Goal: Information Seeking & Learning: Learn about a topic

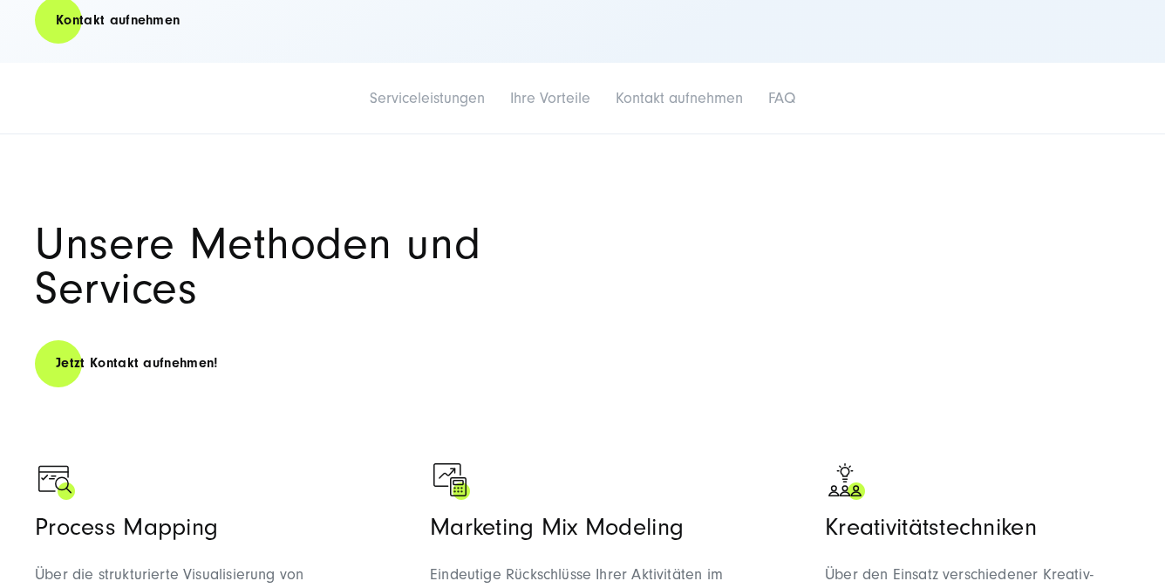
scroll to position [573, 0]
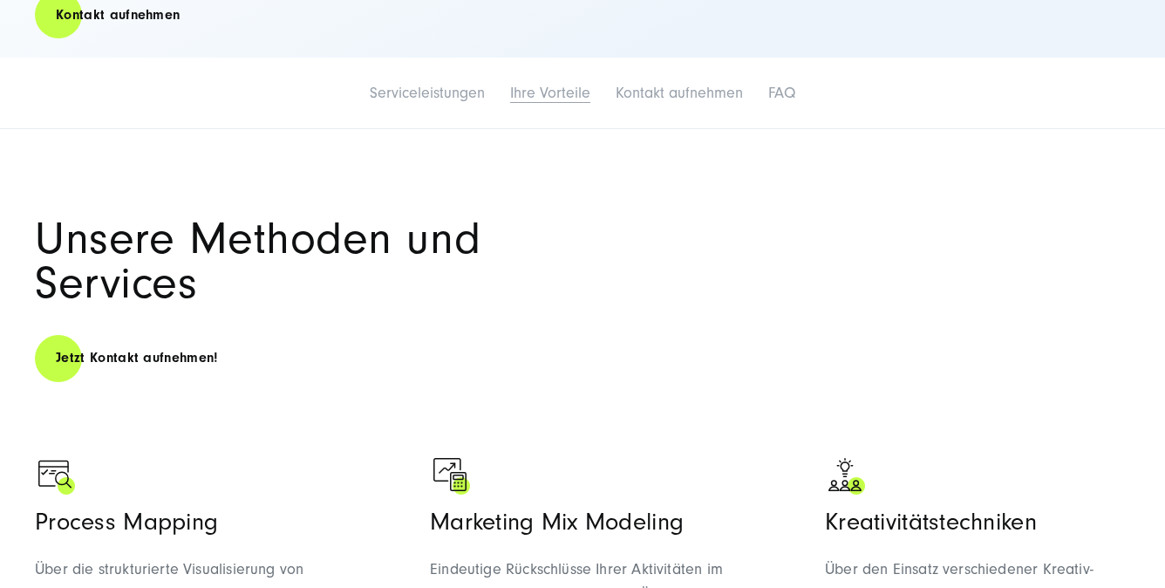
click at [538, 84] on link "Ihre Vorteile" at bounding box center [550, 93] width 80 height 18
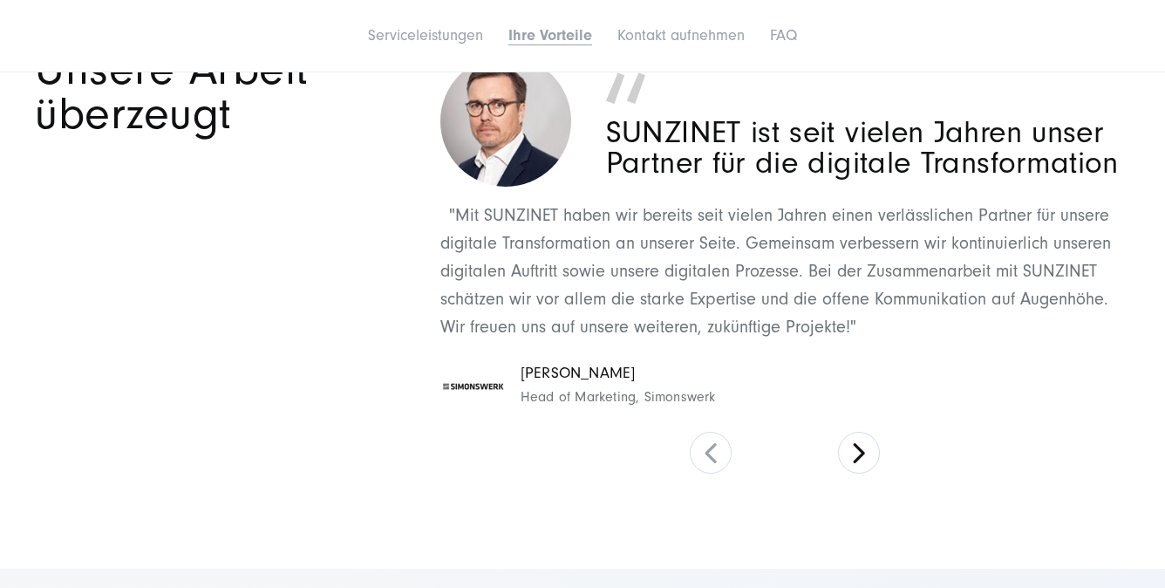
scroll to position [5501, 0]
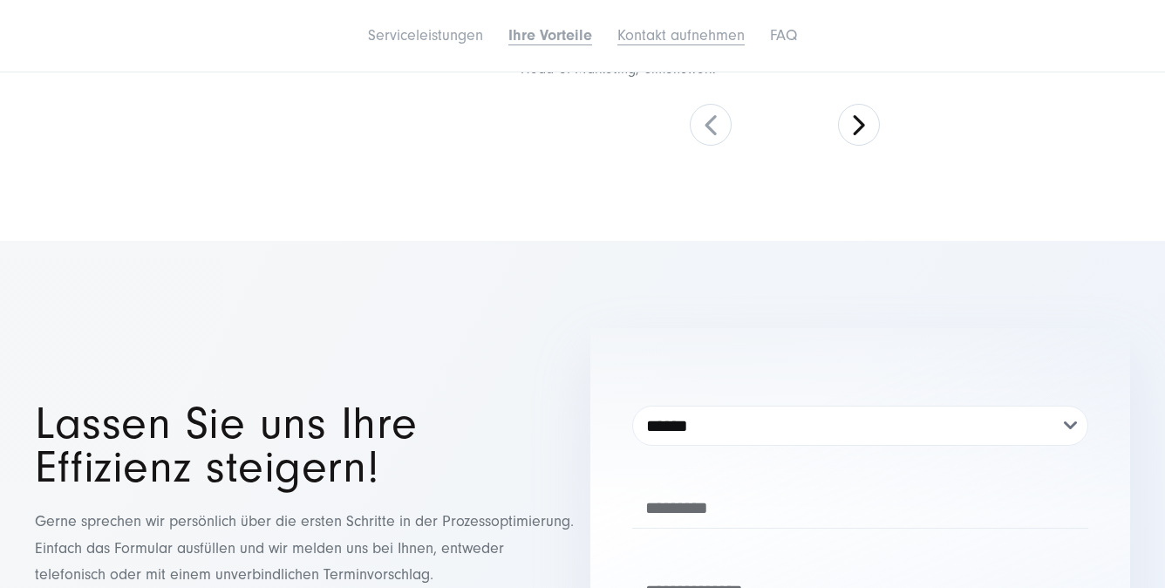
click at [628, 34] on link "Kontakt aufnehmen" at bounding box center [681, 35] width 127 height 18
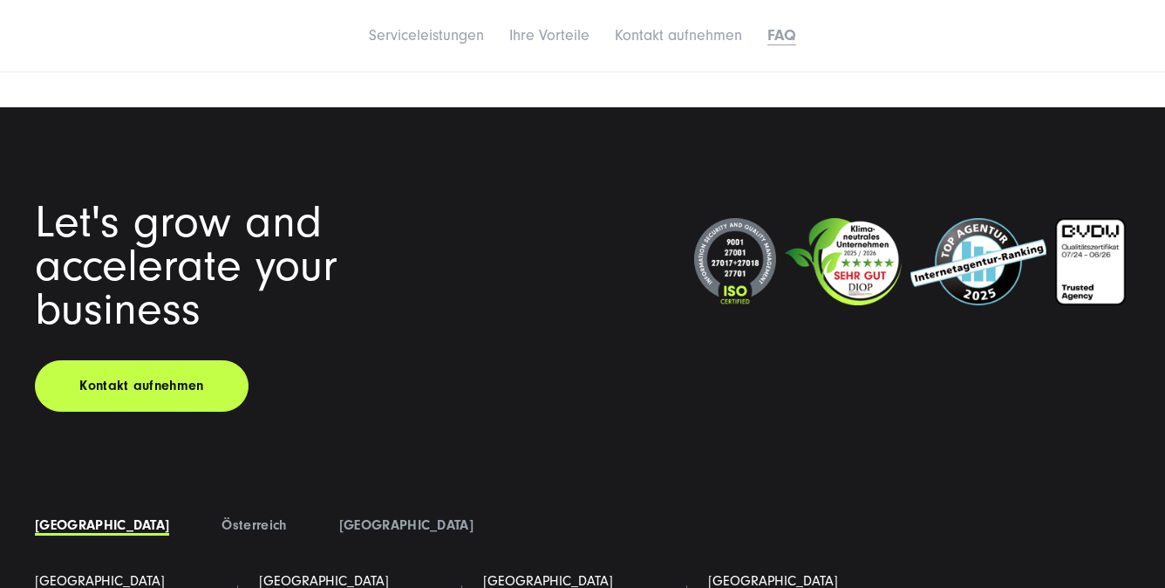
scroll to position [7374, 0]
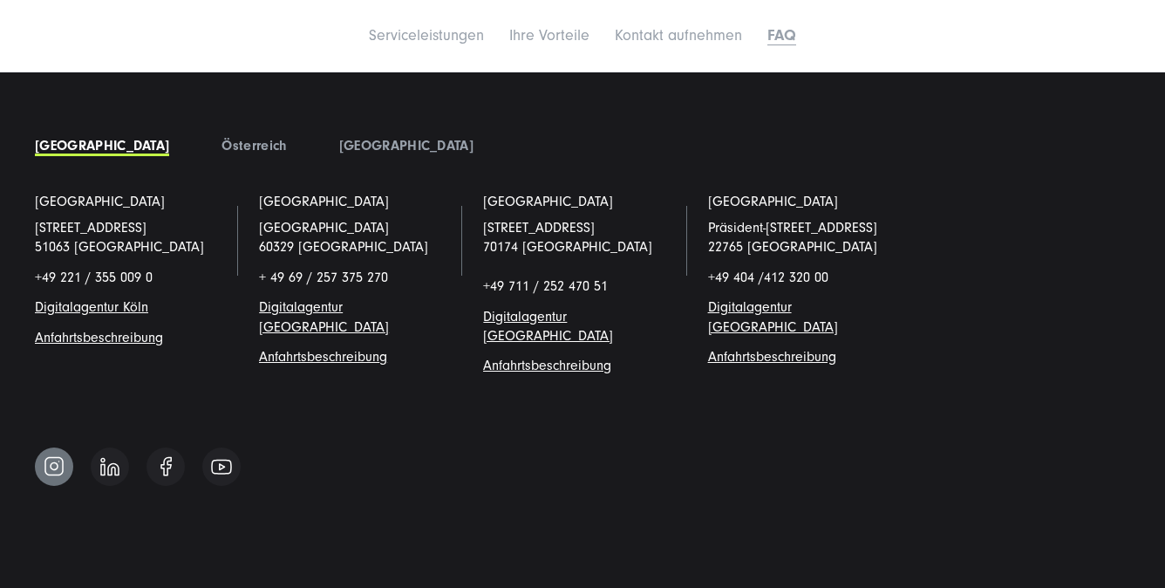
click at [44, 455] on img at bounding box center [54, 466] width 21 height 22
click at [103, 457] on img at bounding box center [109, 466] width 19 height 19
click at [227, 459] on img at bounding box center [221, 467] width 21 height 16
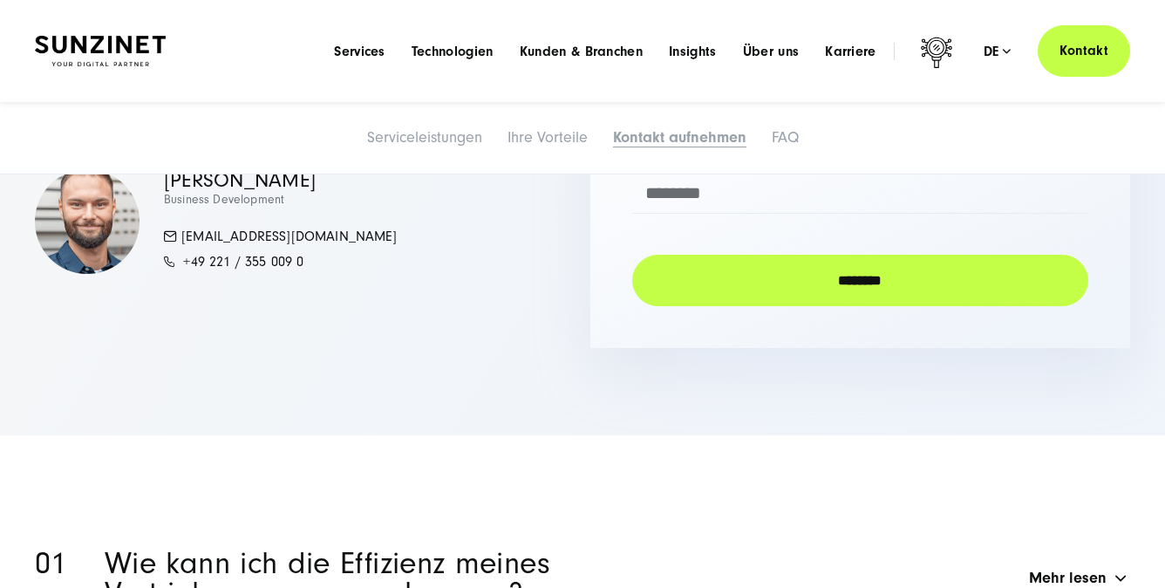
scroll to position [5435, 0]
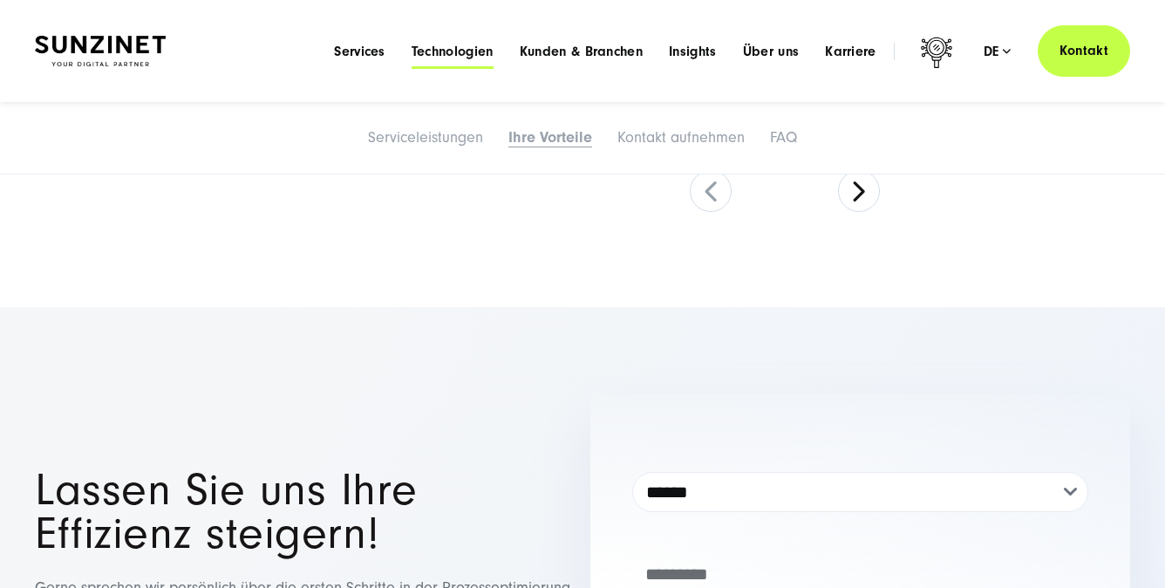
click at [413, 53] on span "Technologien" at bounding box center [453, 51] width 82 height 17
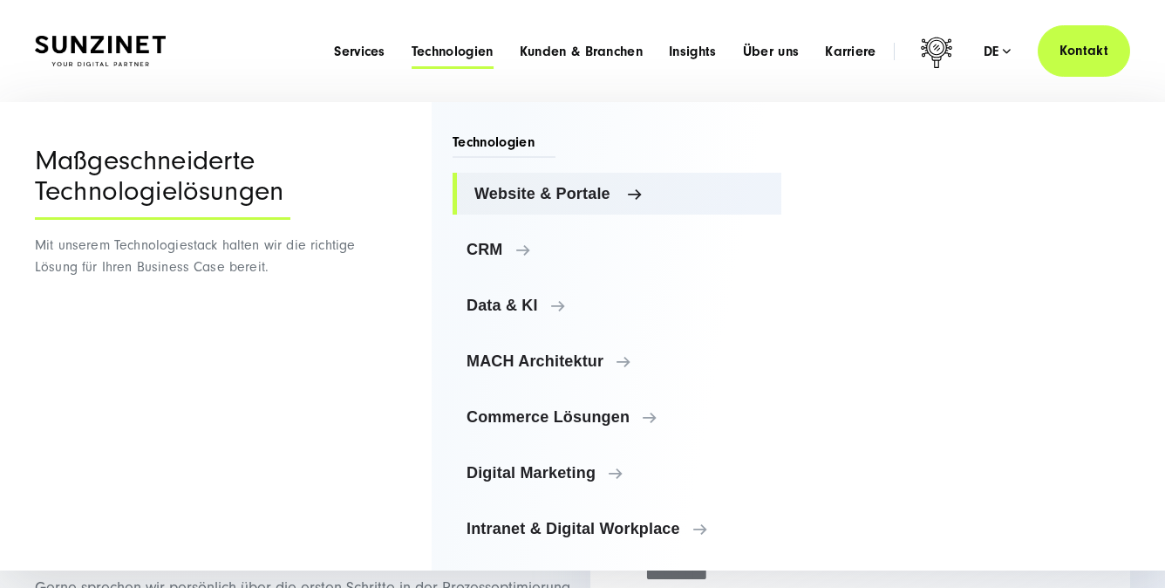
scroll to position [10, 0]
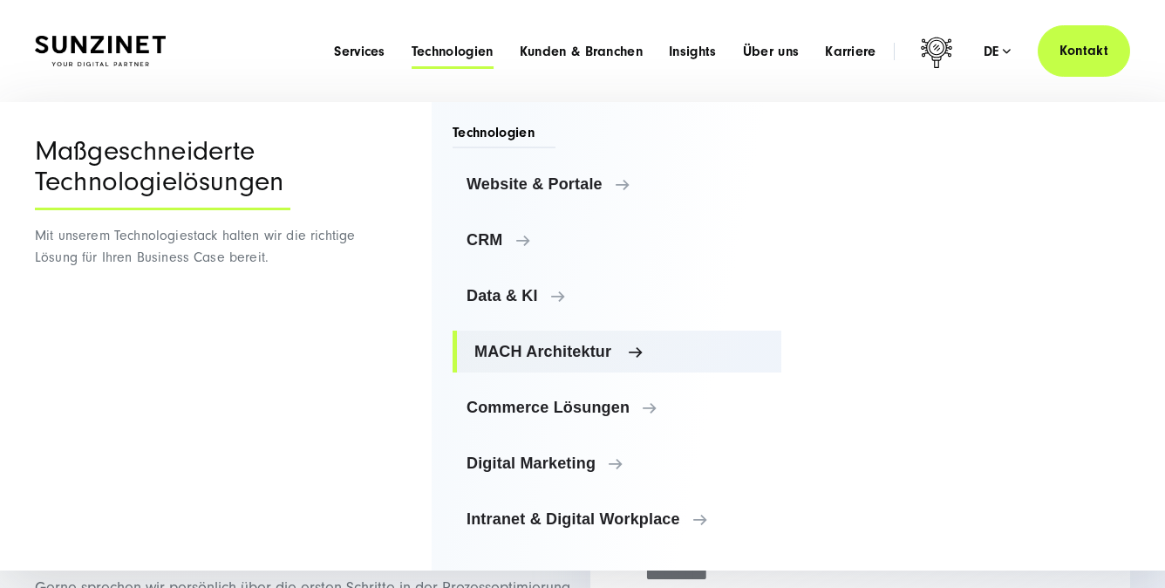
click at [493, 343] on span "MACH Architektur" at bounding box center [620, 351] width 293 height 17
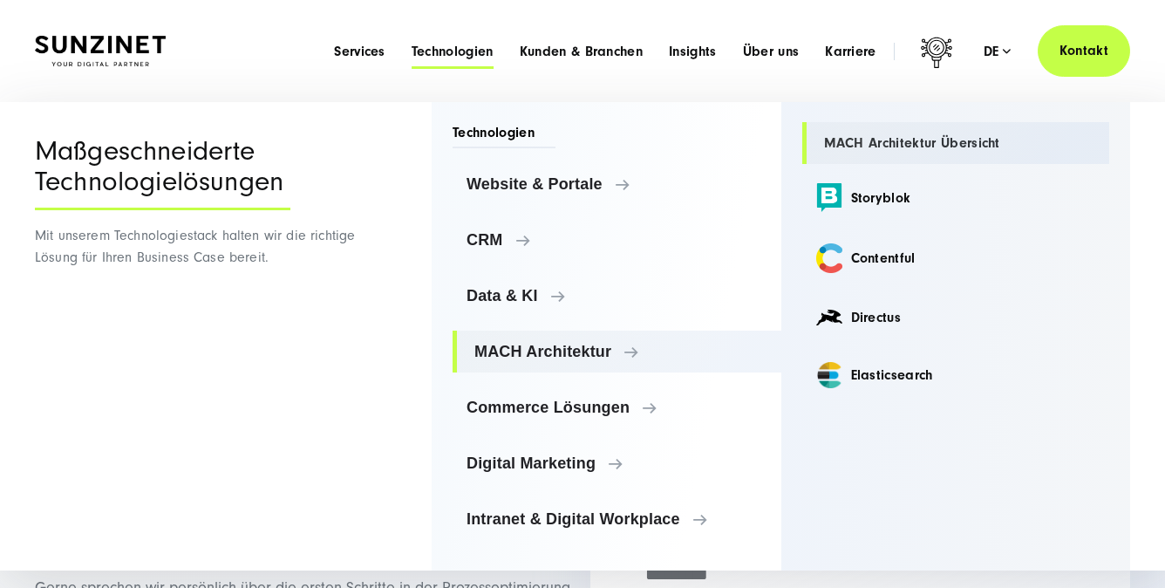
click at [911, 141] on link "MACH Architektur Übersicht" at bounding box center [956, 143] width 308 height 42
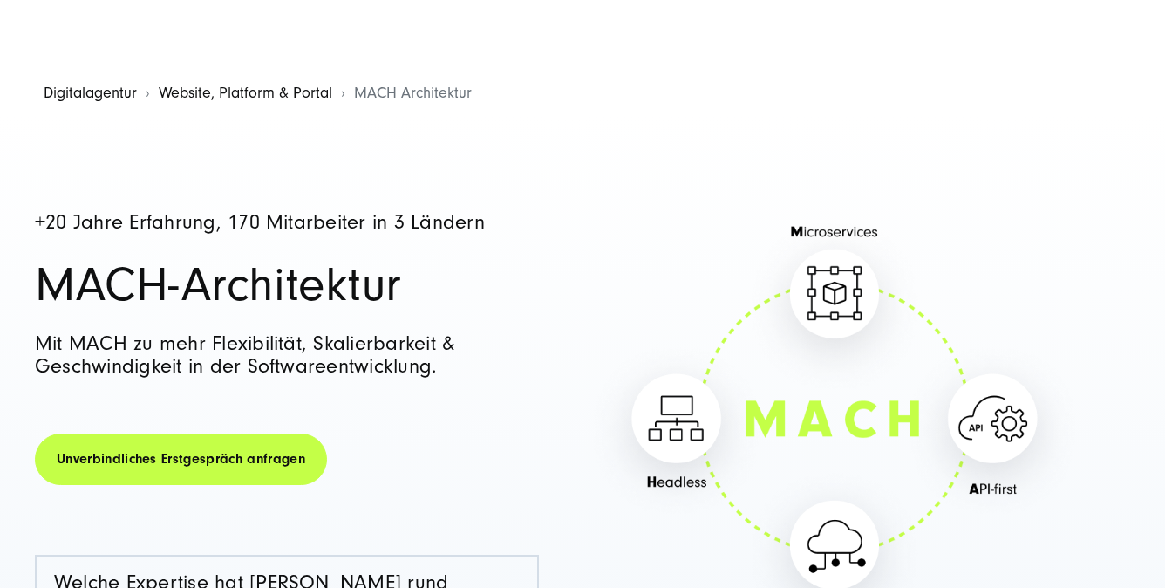
scroll to position [366, 0]
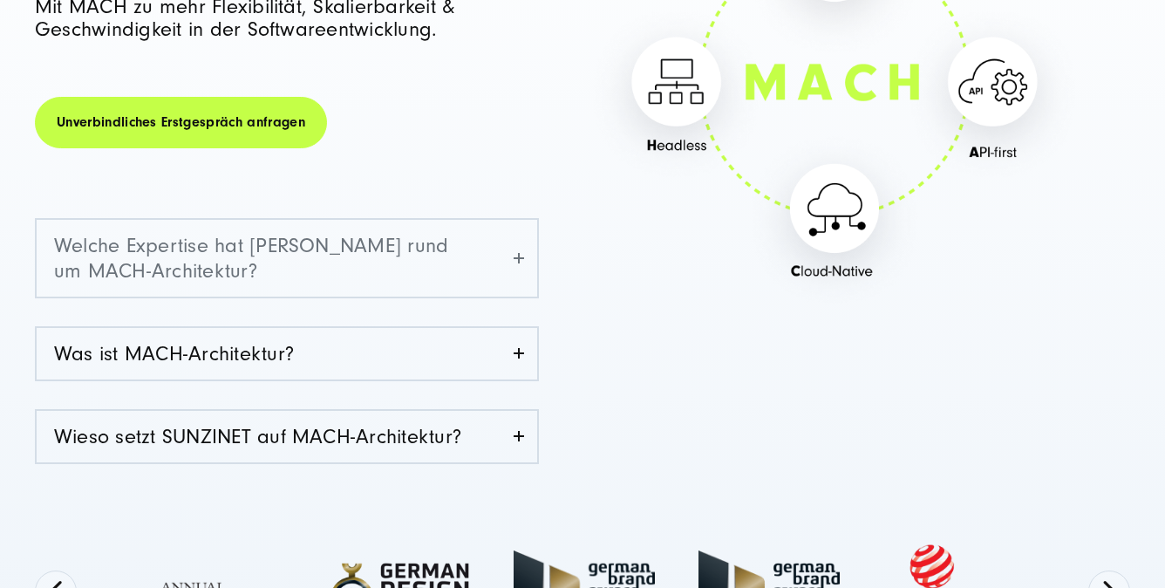
click at [392, 240] on link "Welche Expertise hat SUNZINET rund um MACH-Architektur?" at bounding box center [287, 258] width 501 height 77
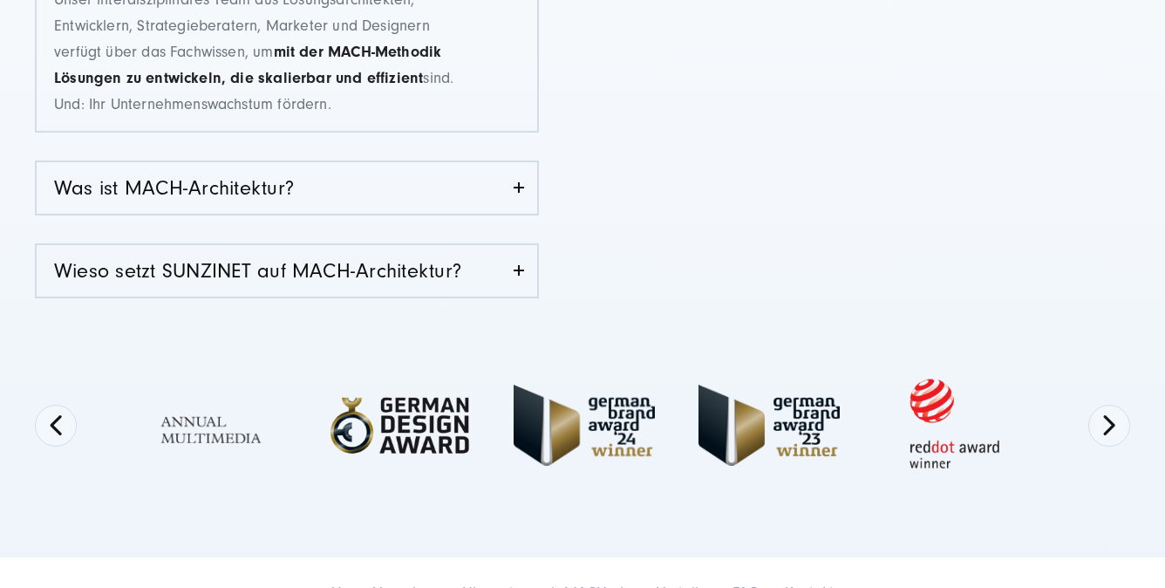
scroll to position [798, 0]
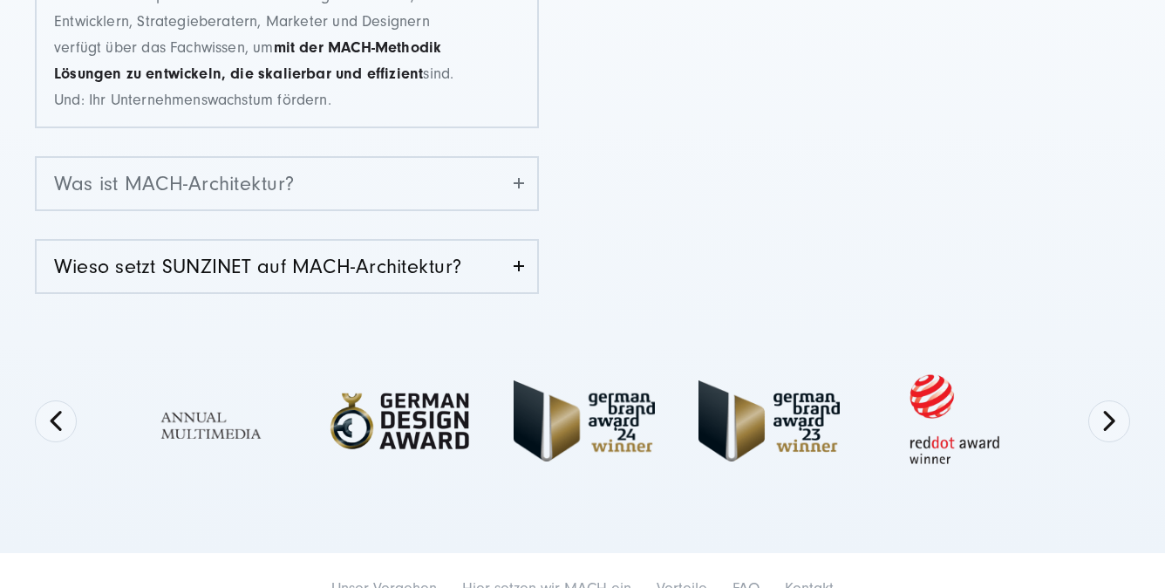
click at [357, 185] on link "Was ist MACH-Architektur?" at bounding box center [287, 183] width 501 height 51
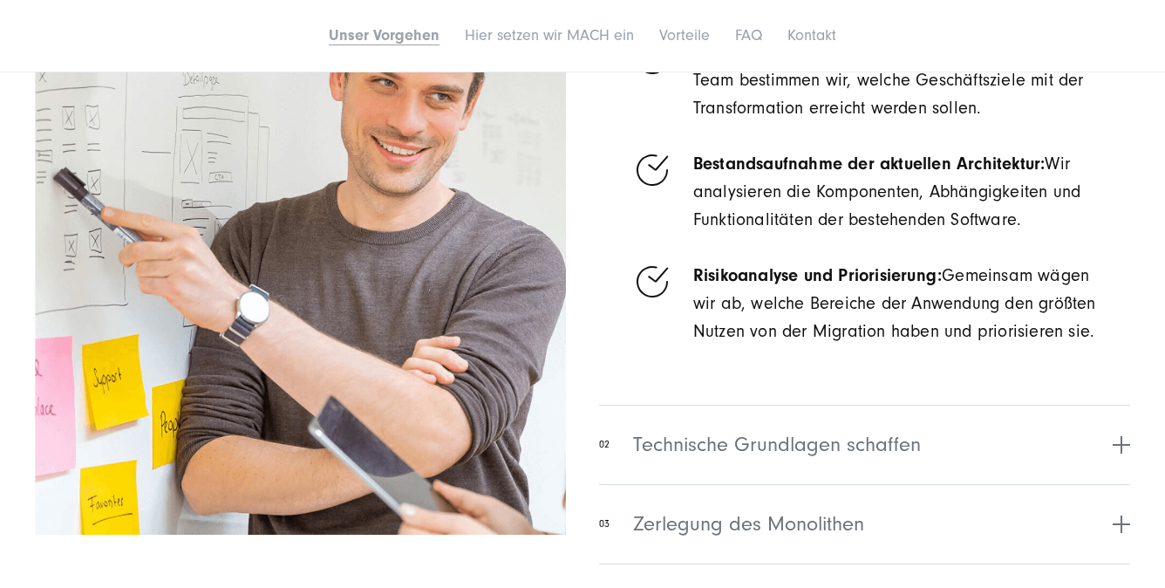
scroll to position [1768, 0]
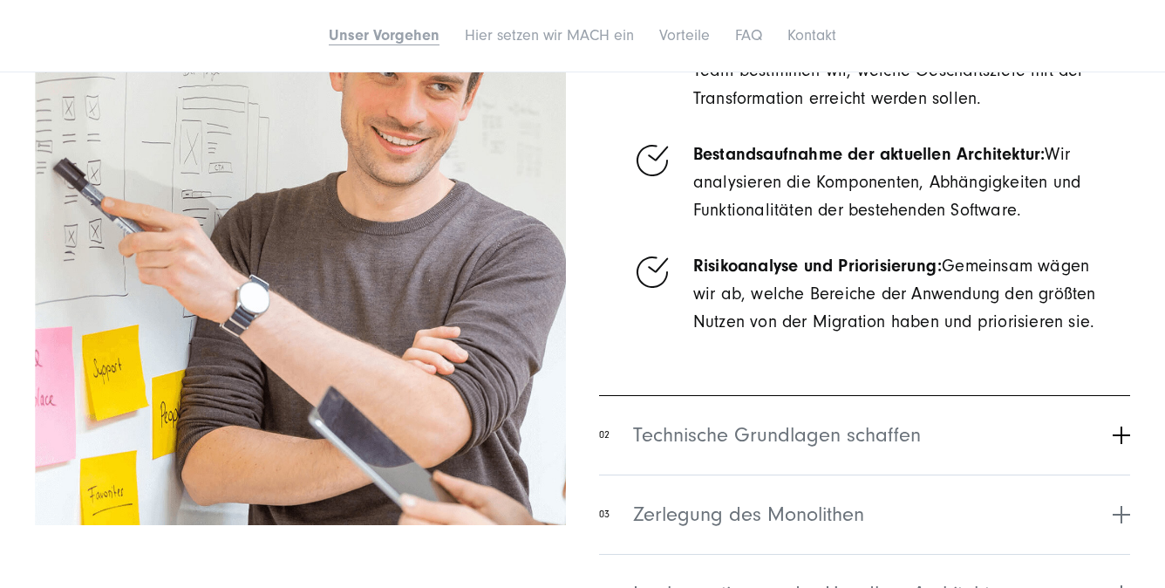
click at [795, 451] on span "Technische Grundlagen schaffen" at bounding box center [777, 435] width 288 height 31
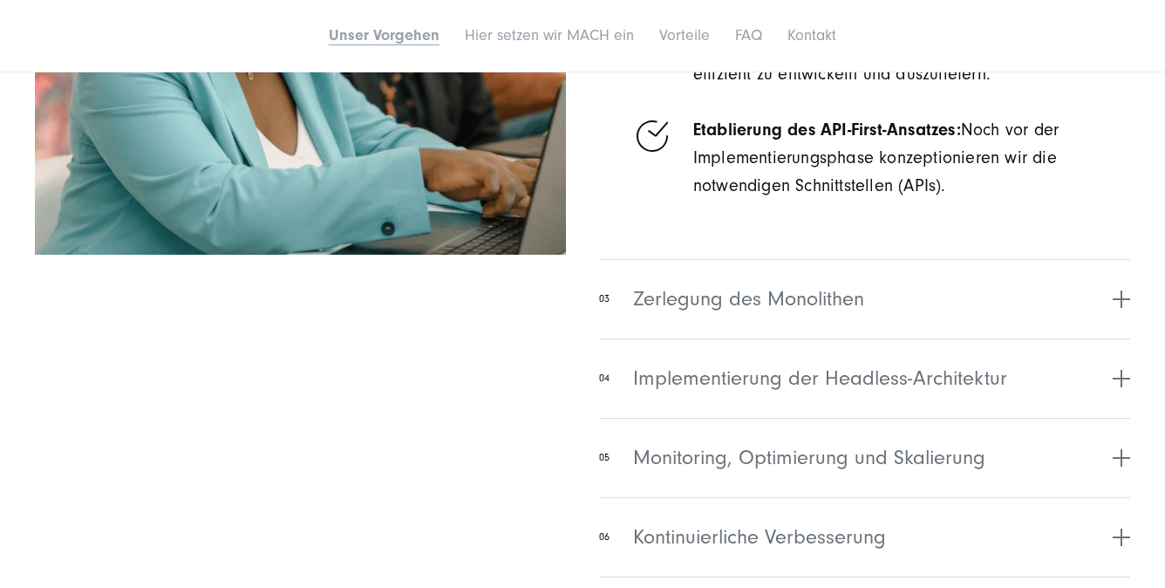
scroll to position [2113, 0]
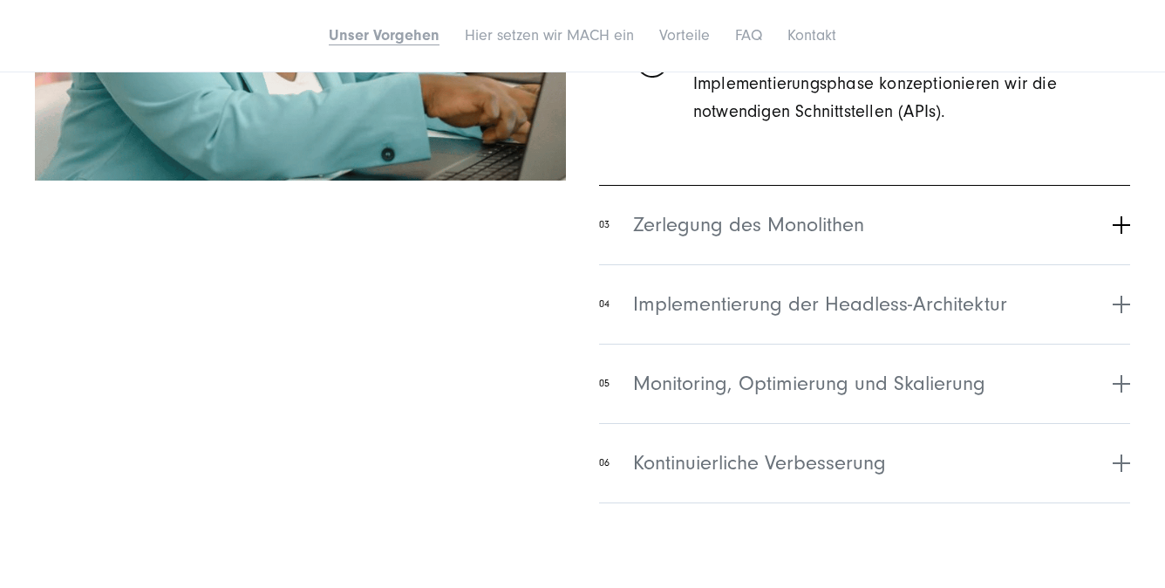
click at [814, 241] on span "Zerlegung des Monolithen" at bounding box center [748, 224] width 231 height 31
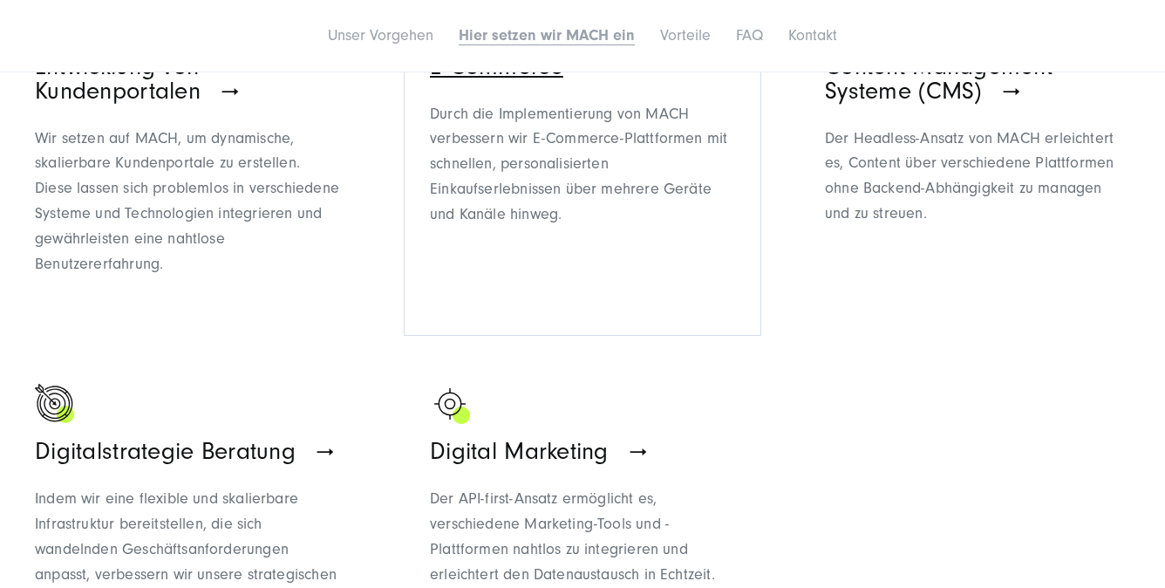
scroll to position [3488, 0]
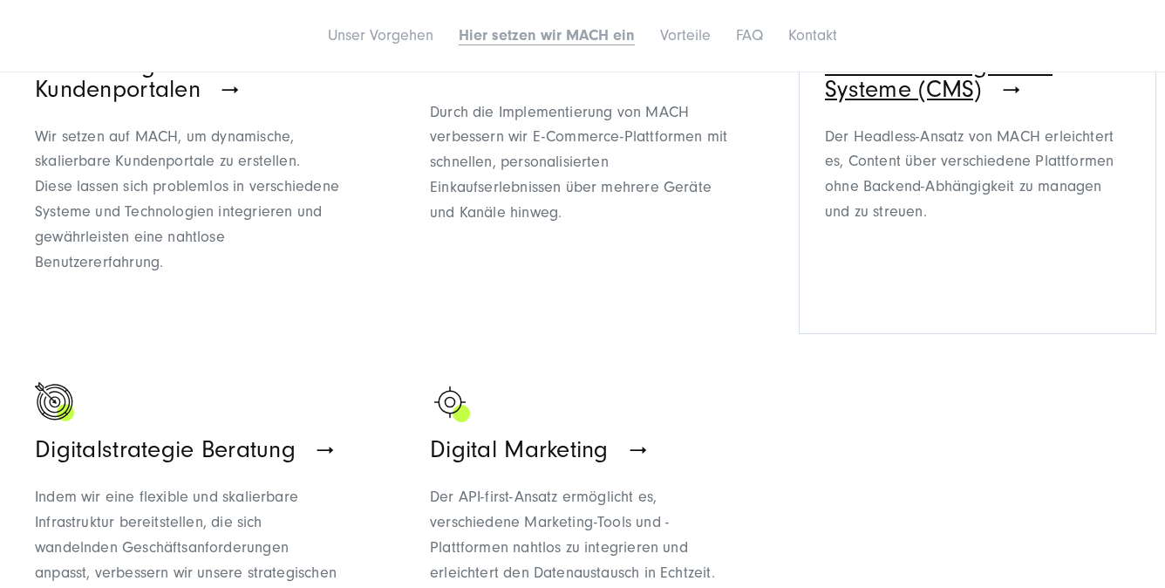
click at [957, 195] on p "Der Headless-Ansatz von MACH erleichtert es, Content über verschiedene Plattfor…" at bounding box center [977, 175] width 305 height 100
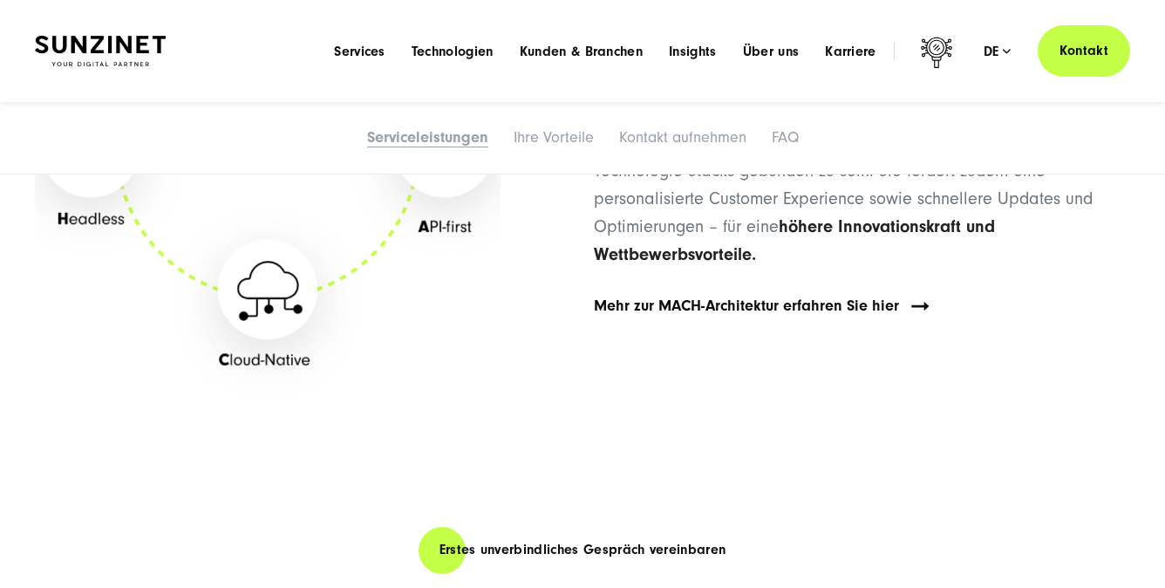
scroll to position [4109, 0]
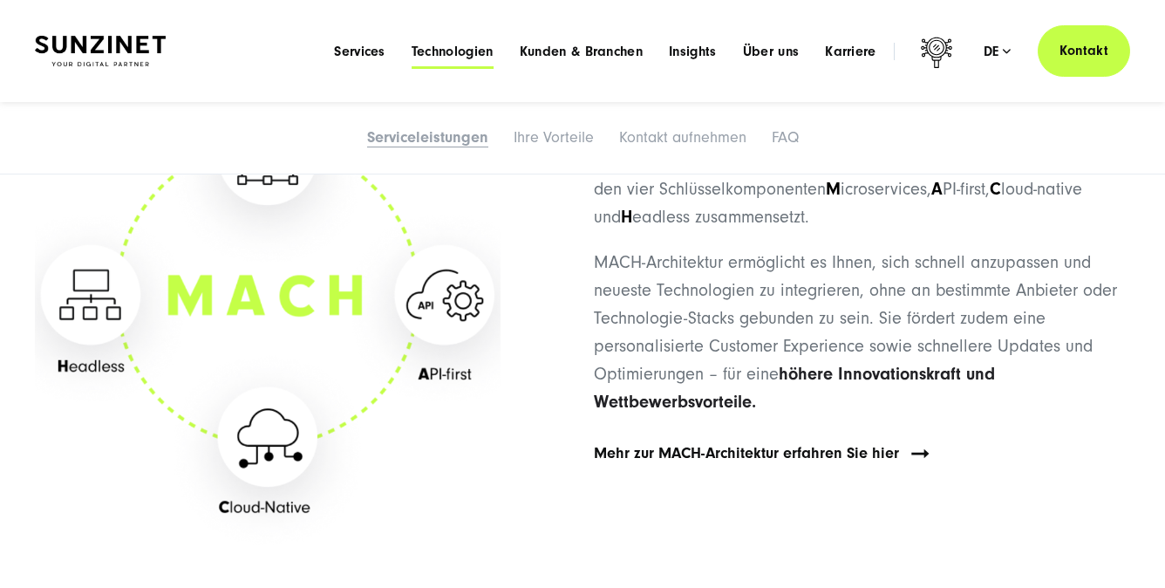
click at [445, 44] on span "Technologien" at bounding box center [453, 51] width 82 height 17
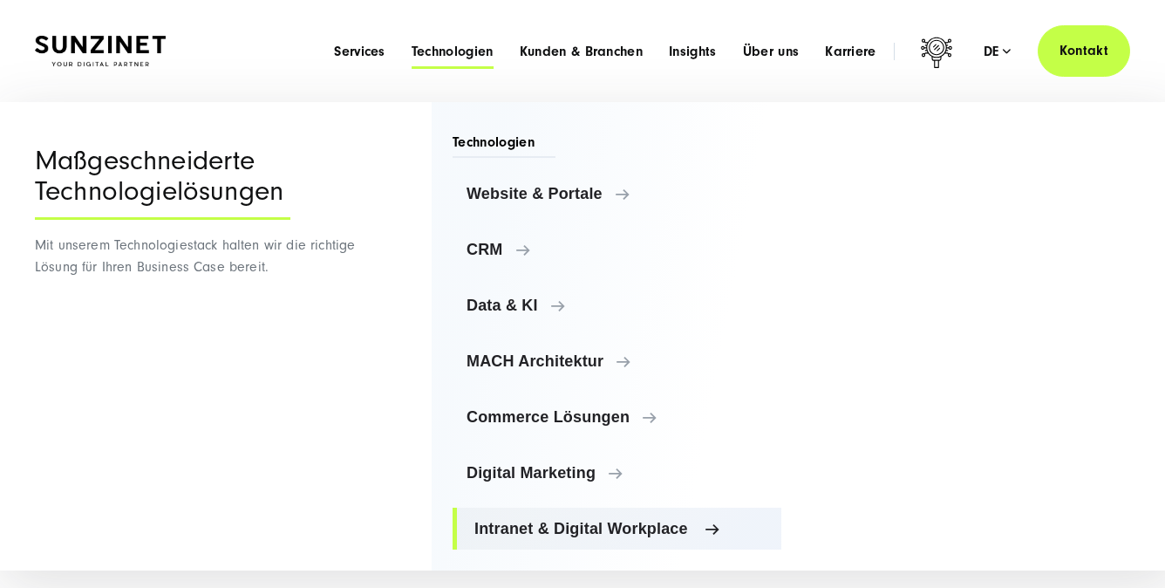
scroll to position [10, 0]
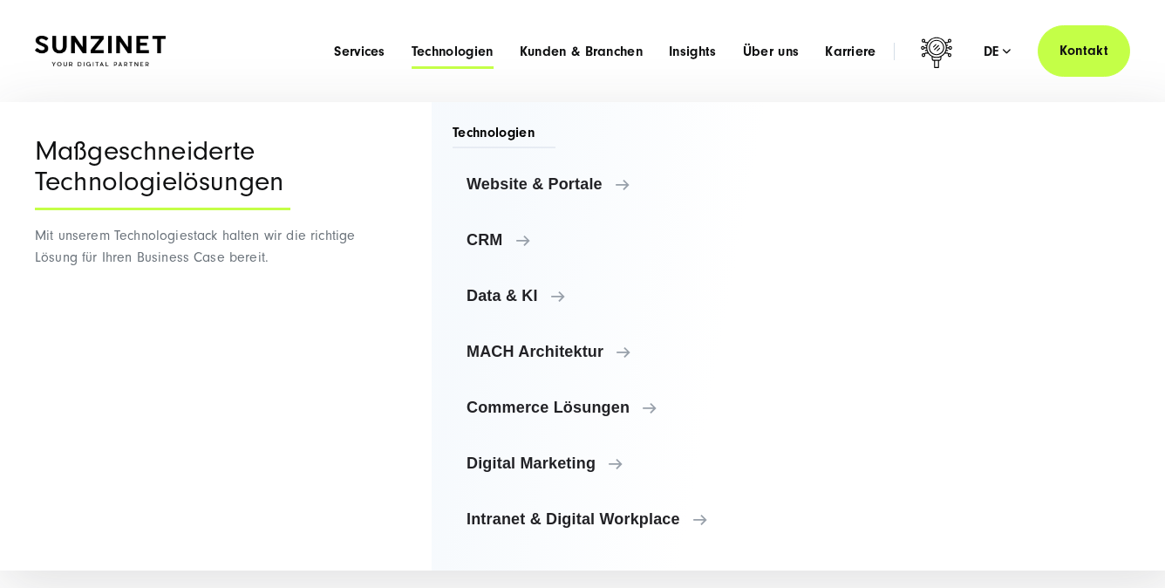
click at [360, 38] on div "Menu Services Menu Full Service Digitalagentur Wir lösen komplexe Herausforderu…" at bounding box center [725, 50] width 809 height 51
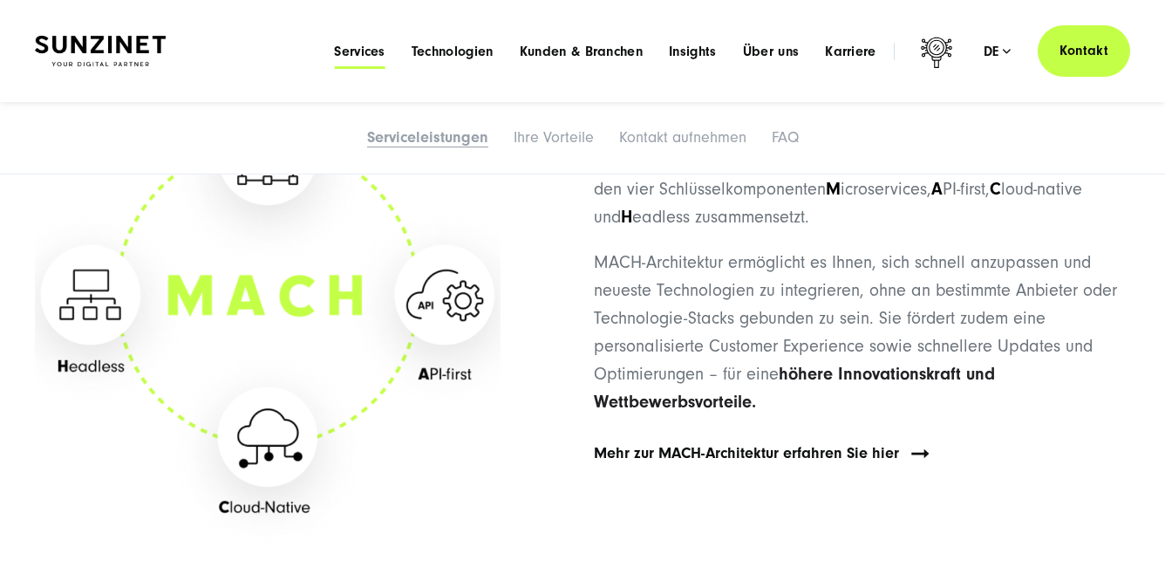
click at [358, 58] on span "Services" at bounding box center [359, 51] width 51 height 17
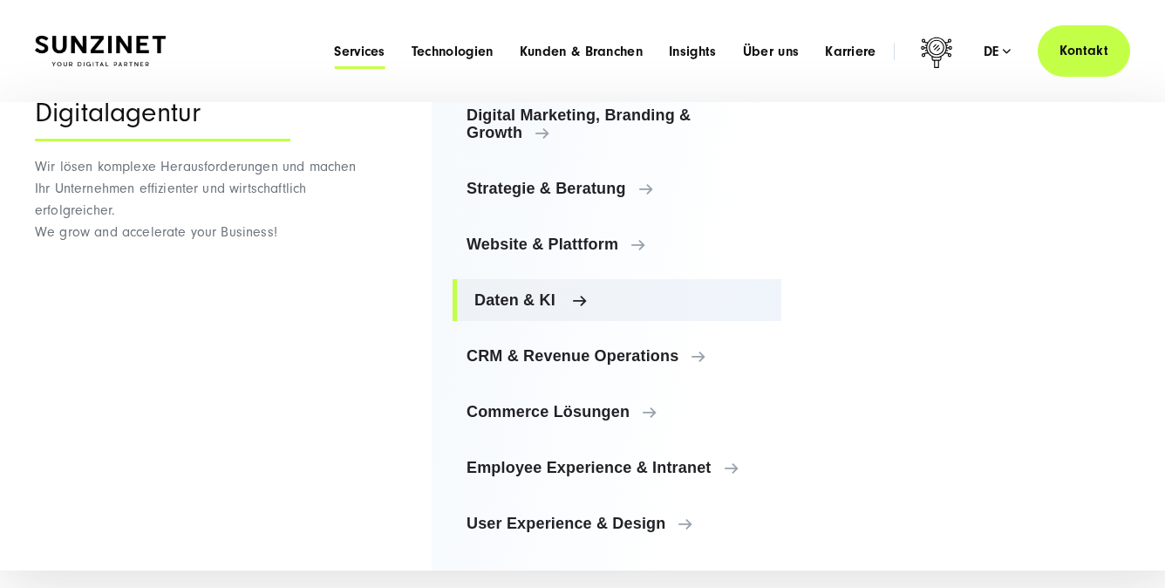
scroll to position [83, 0]
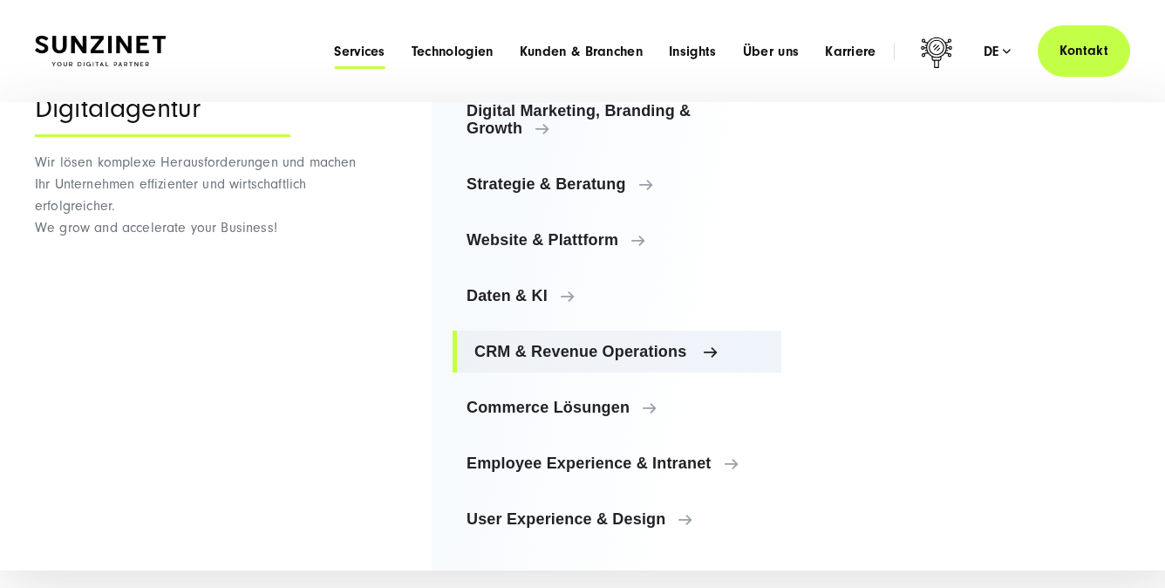
click at [543, 346] on span "CRM & Revenue Operations" at bounding box center [620, 351] width 293 height 17
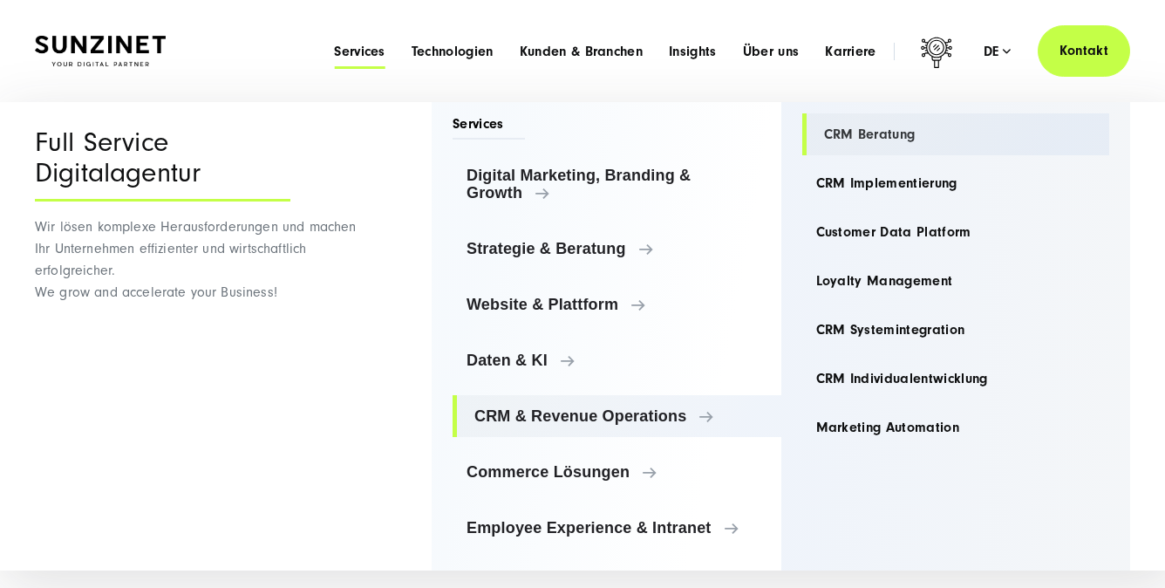
scroll to position [0, 0]
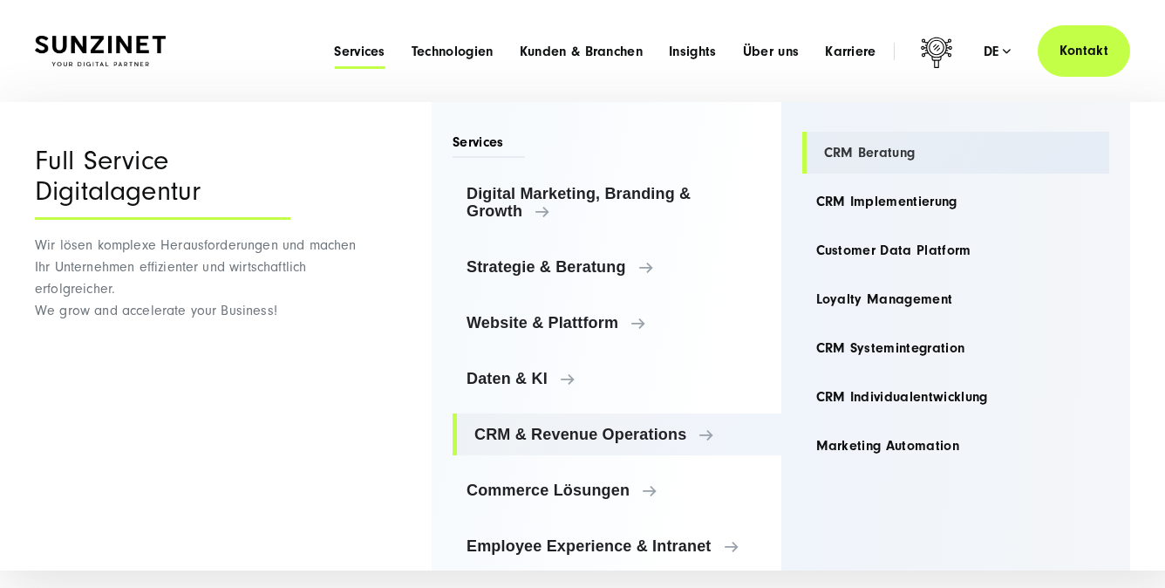
click at [865, 148] on link "CRM Beratung" at bounding box center [956, 153] width 308 height 42
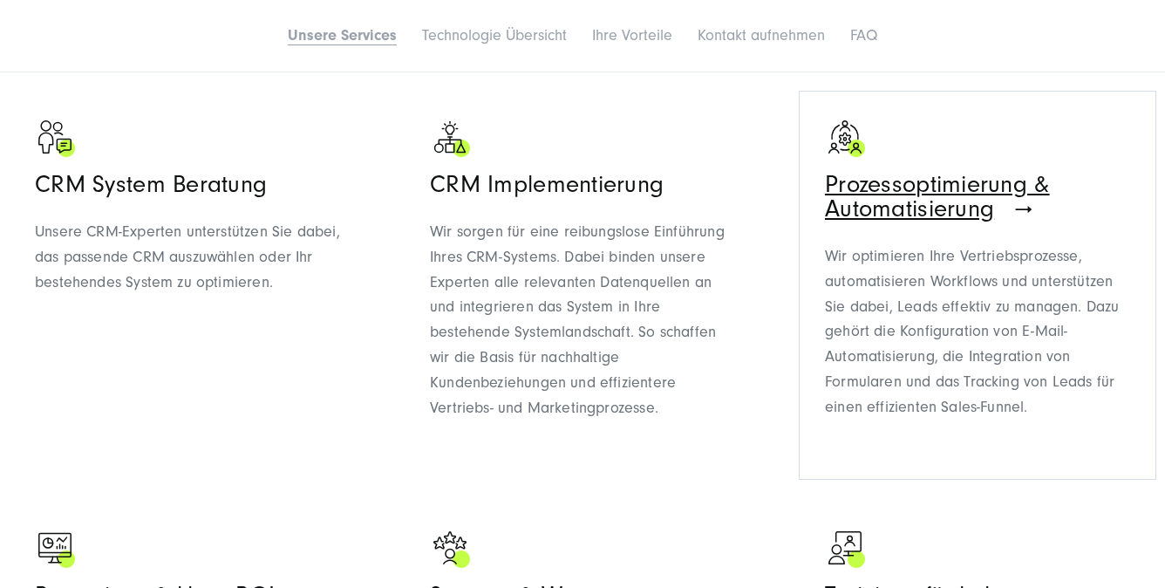
scroll to position [1177, 0]
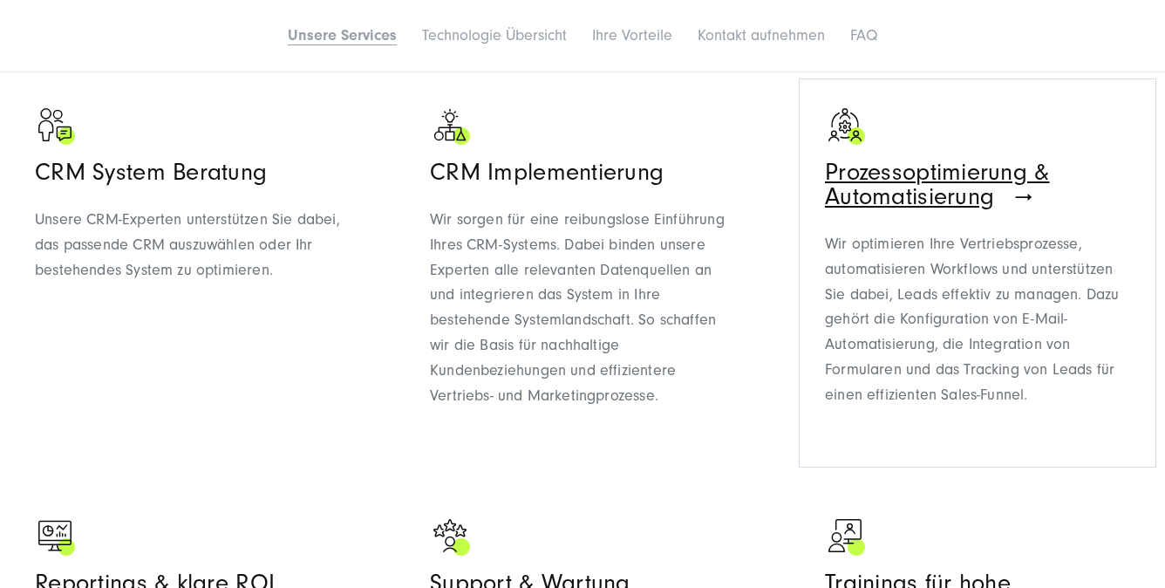
click at [884, 169] on span "Prozessoptimierung & Automatisierung" at bounding box center [937, 184] width 225 height 51
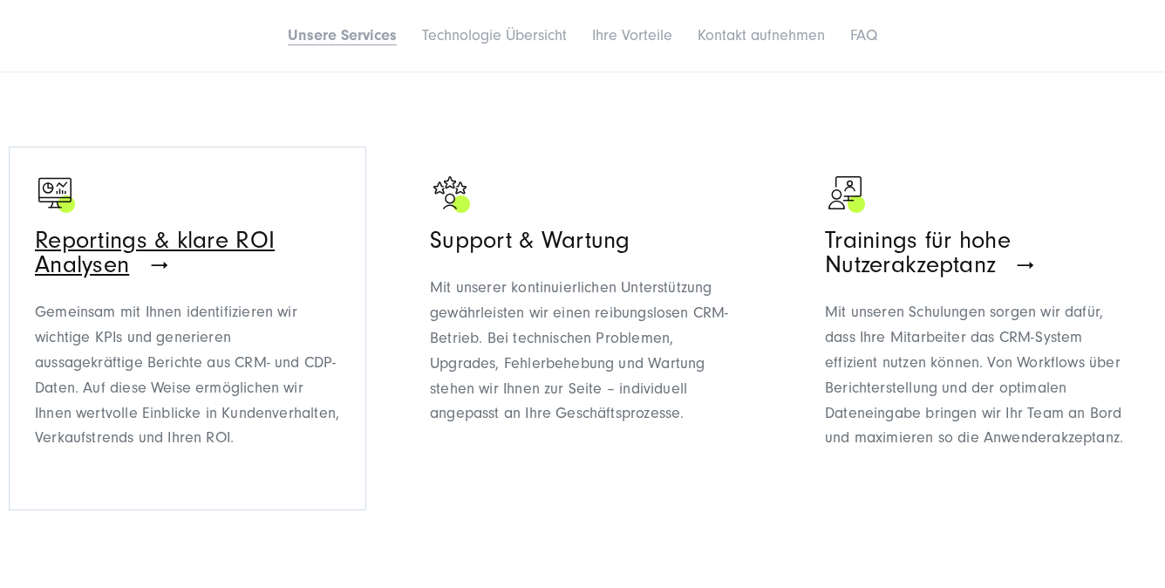
scroll to position [1540, 0]
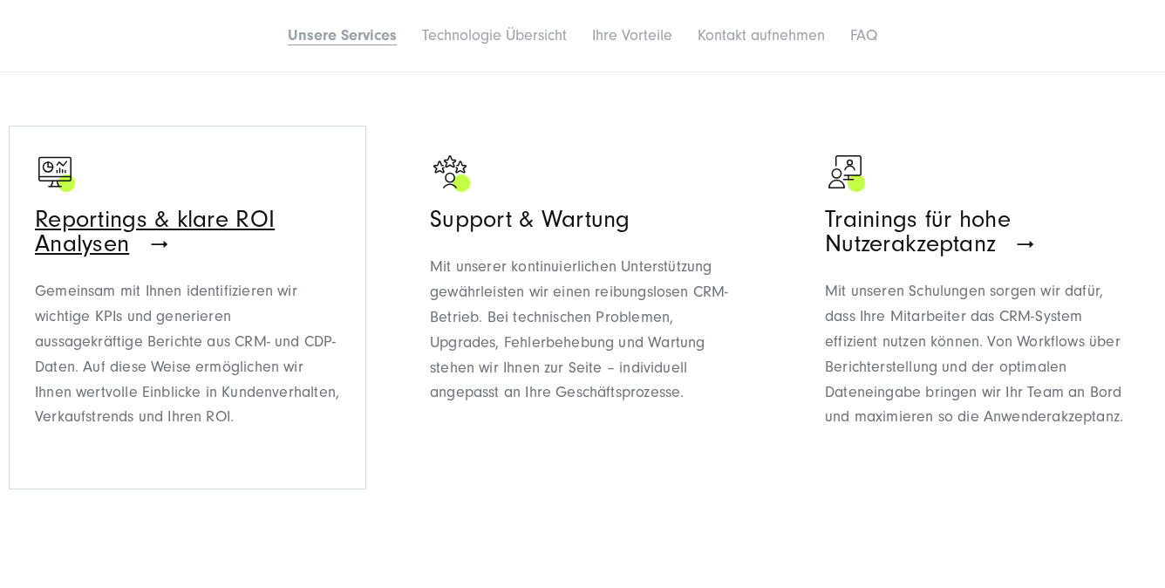
click at [179, 230] on span "Reportings & klare ROI Analysen" at bounding box center [155, 231] width 240 height 51
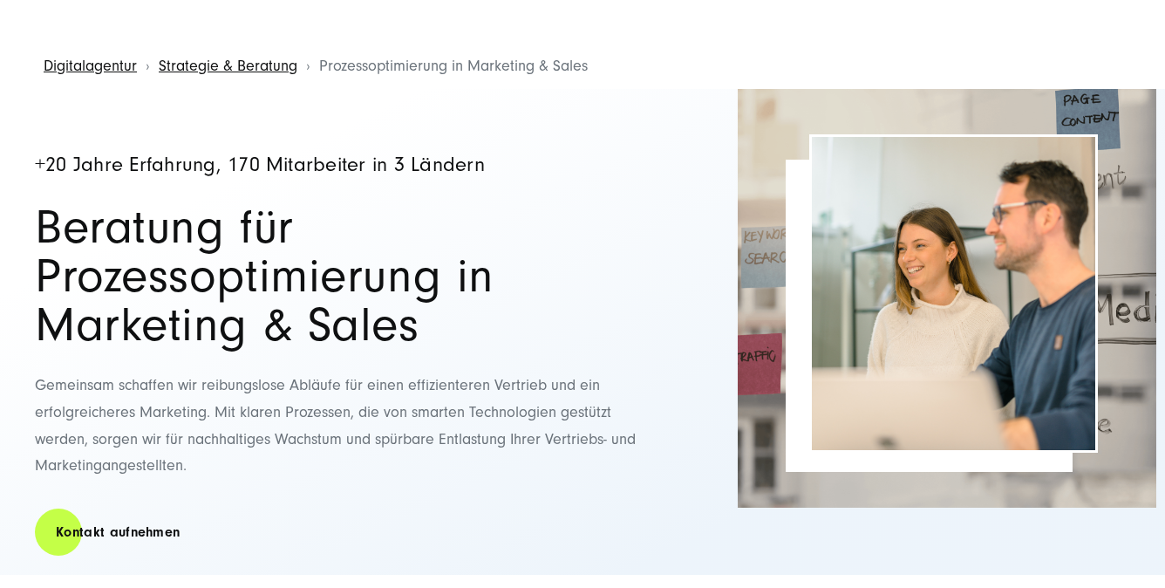
scroll to position [57, 0]
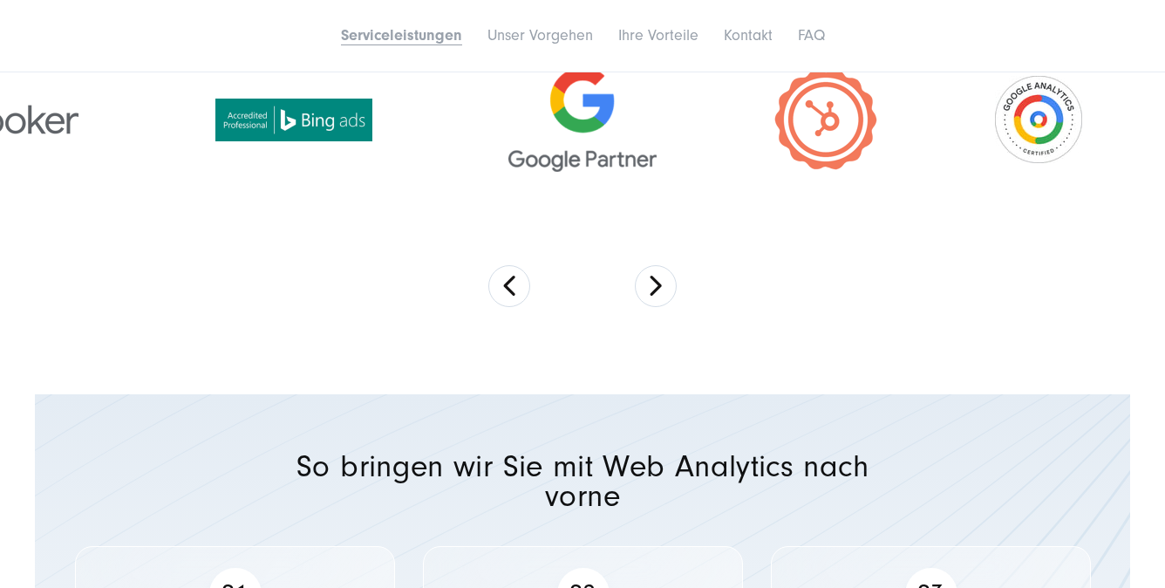
scroll to position [2316, 0]
